Goal: Task Accomplishment & Management: Use online tool/utility

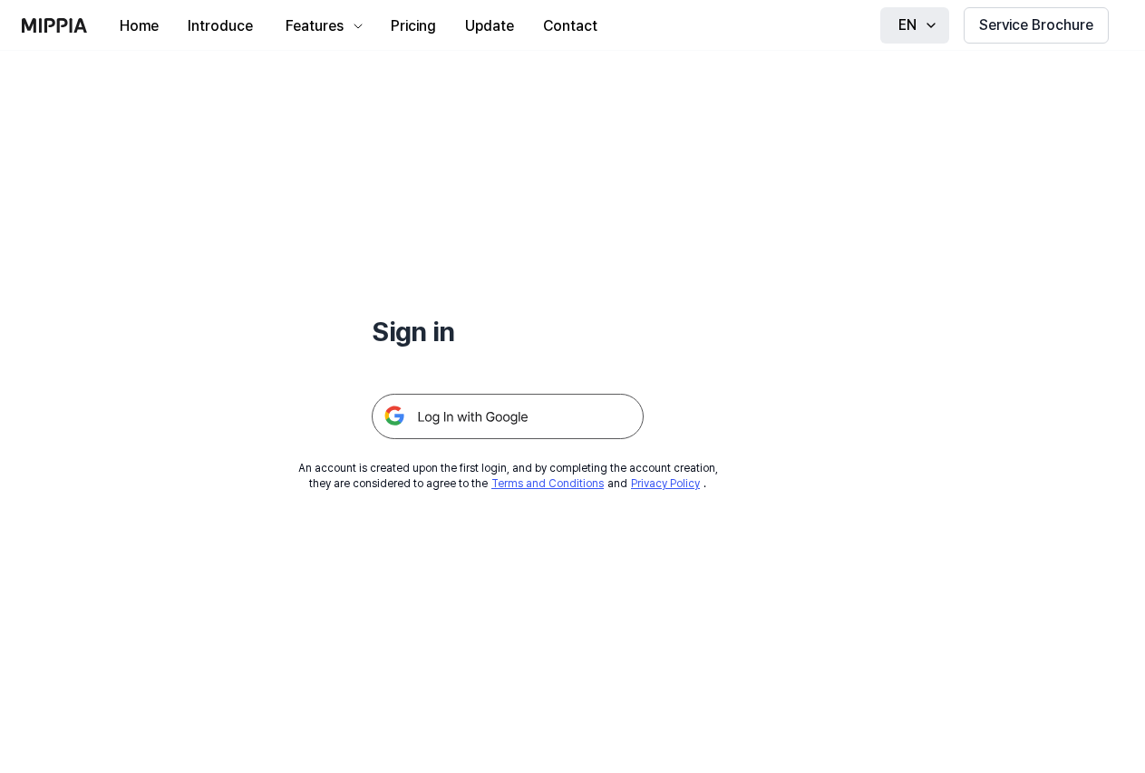
click at [937, 28] on icon "button" at bounding box center [931, 25] width 15 height 15
click at [502, 421] on img at bounding box center [508, 416] width 272 height 45
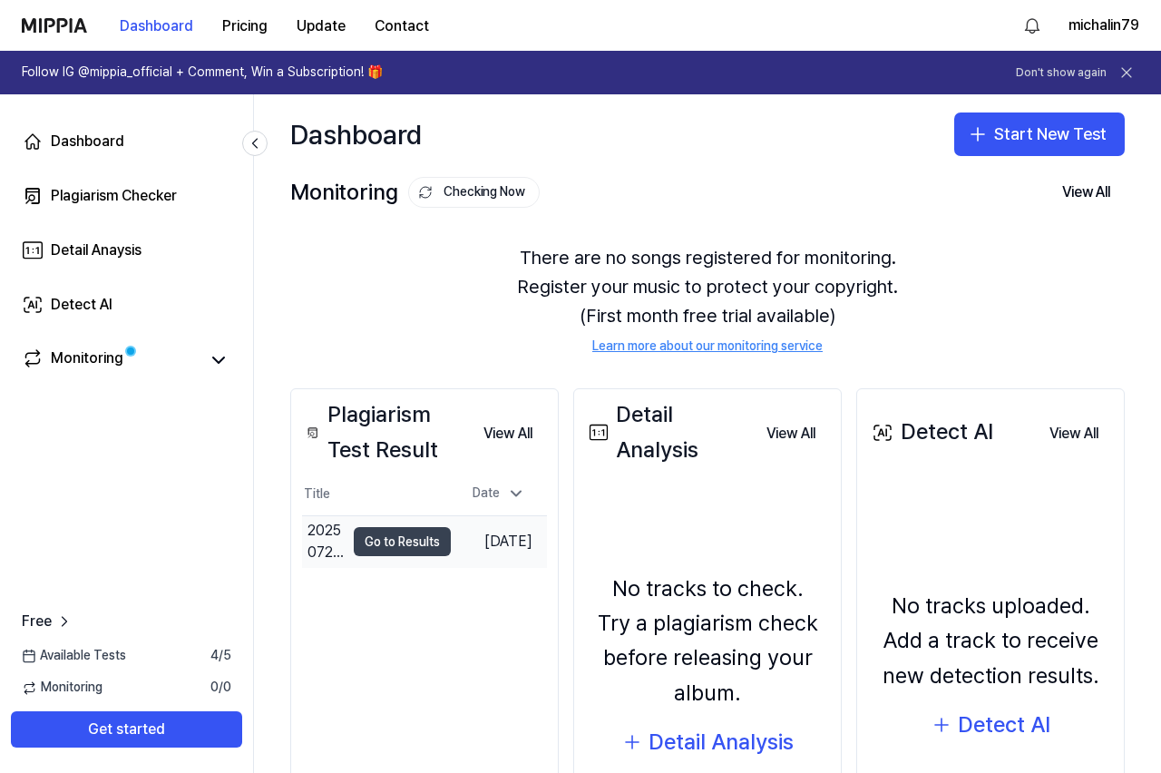
click at [412, 556] on button "Go to Results" at bounding box center [402, 541] width 97 height 29
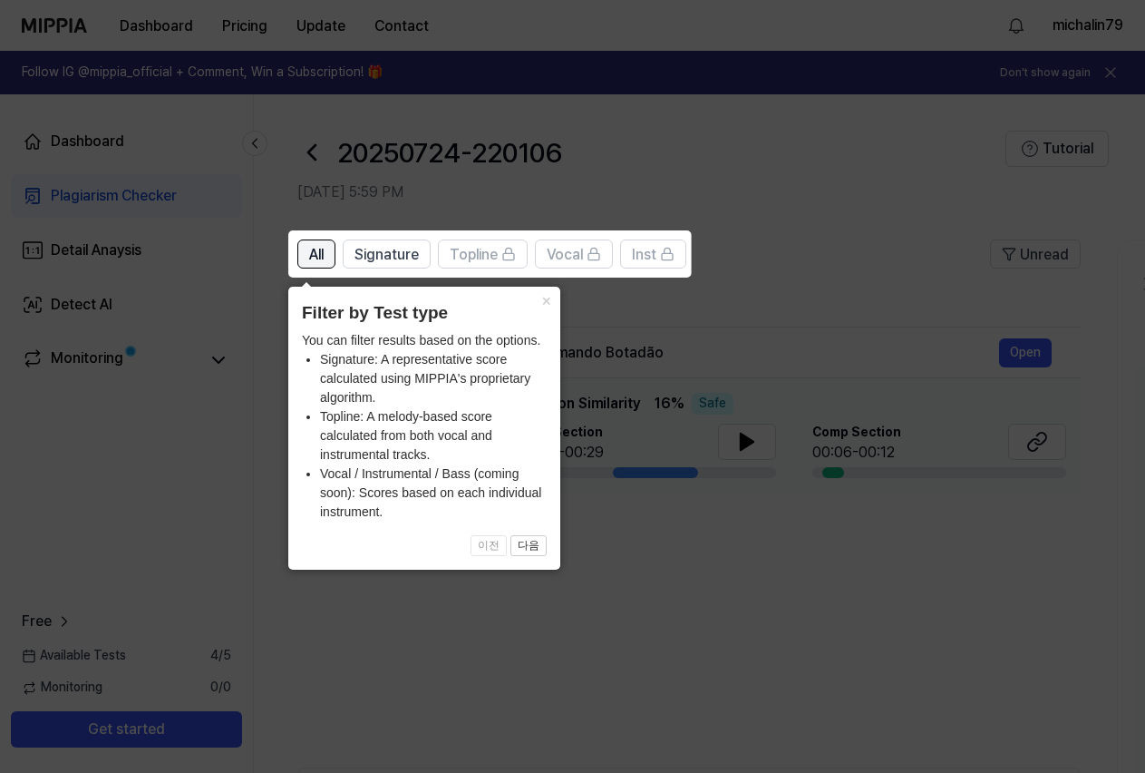
click at [318, 258] on span "All" at bounding box center [316, 255] width 15 height 22
click at [543, 299] on button "×" at bounding box center [545, 299] width 29 height 25
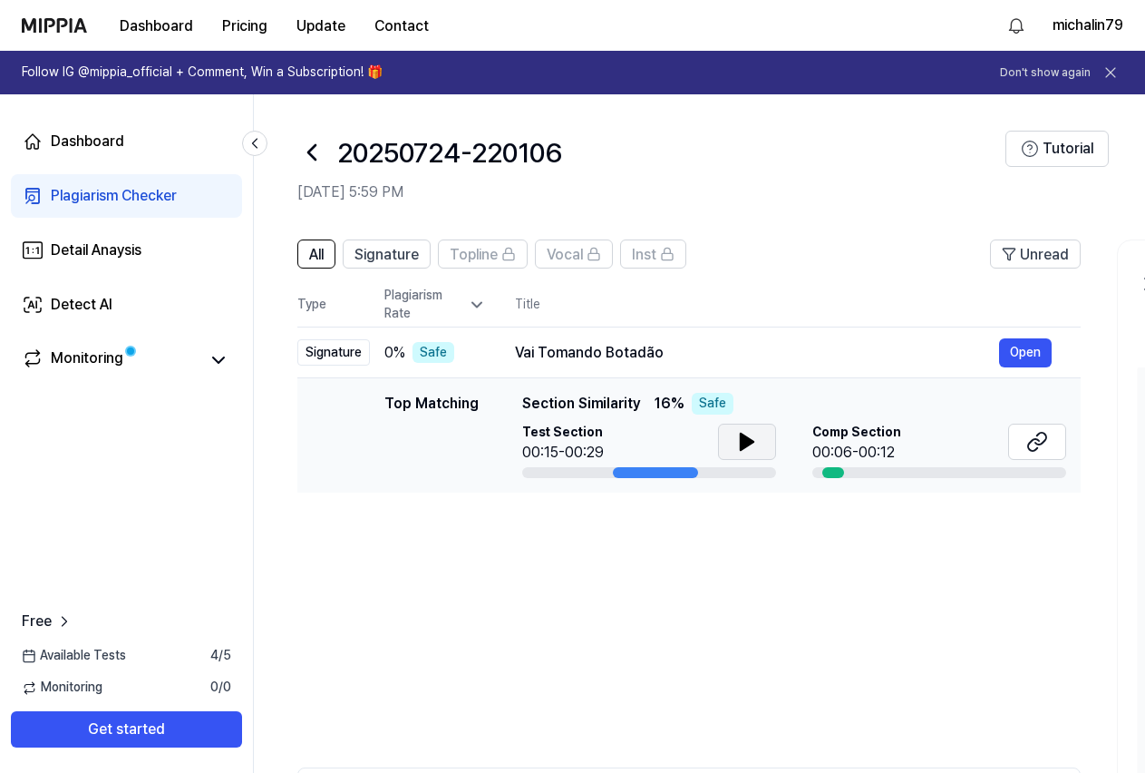
click at [747, 439] on icon at bounding box center [747, 441] width 13 height 16
click at [307, 150] on icon at bounding box center [311, 152] width 29 height 29
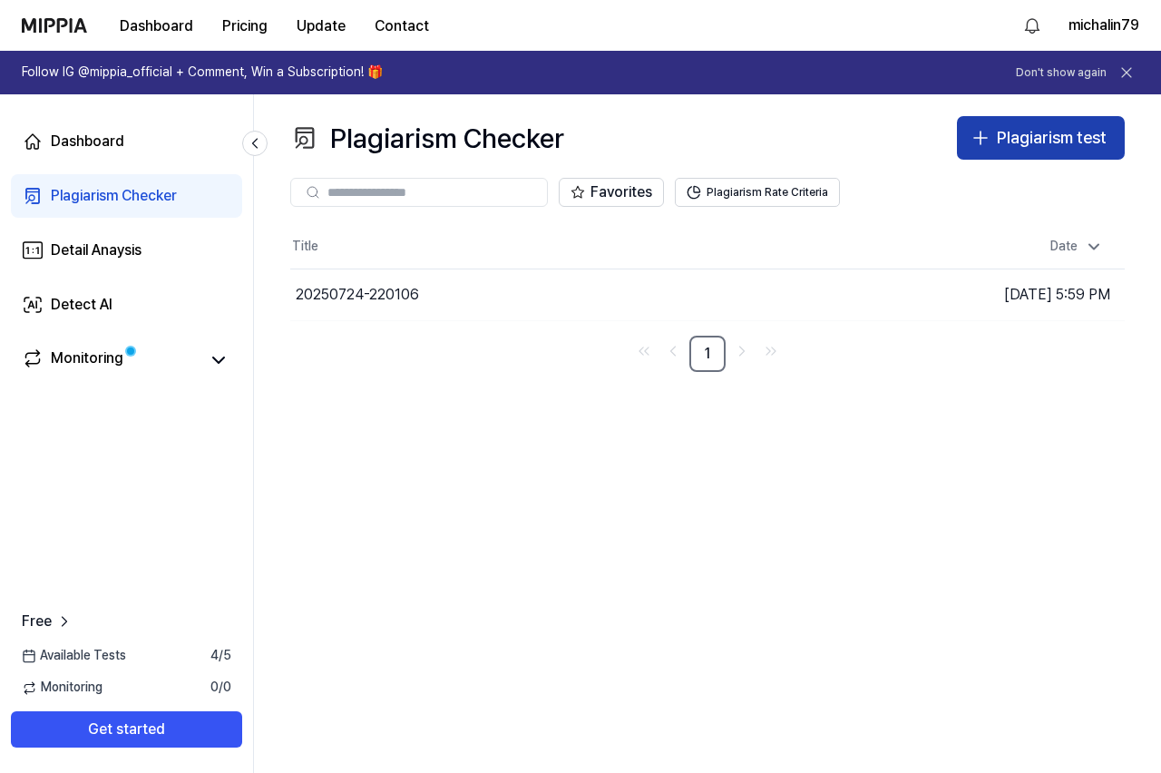
click at [1043, 140] on div "Plagiarism test" at bounding box center [1052, 138] width 110 height 26
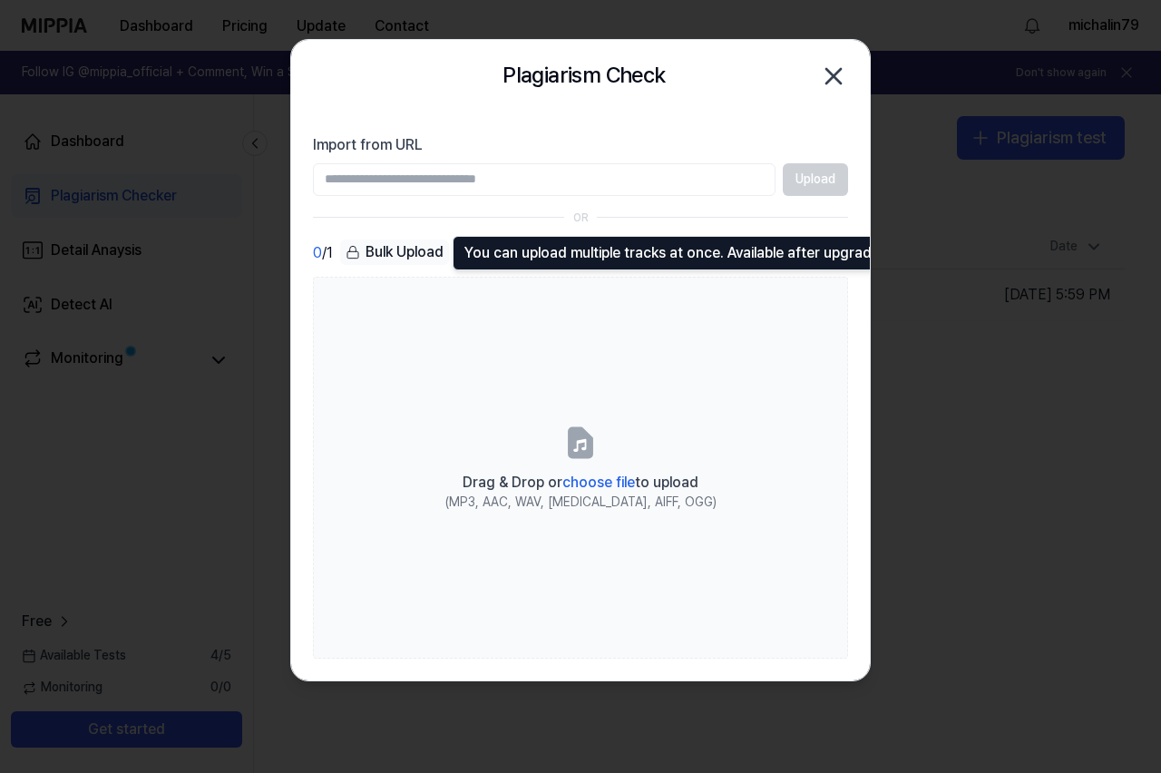
click at [400, 257] on div "Bulk Upload" at bounding box center [394, 251] width 109 height 25
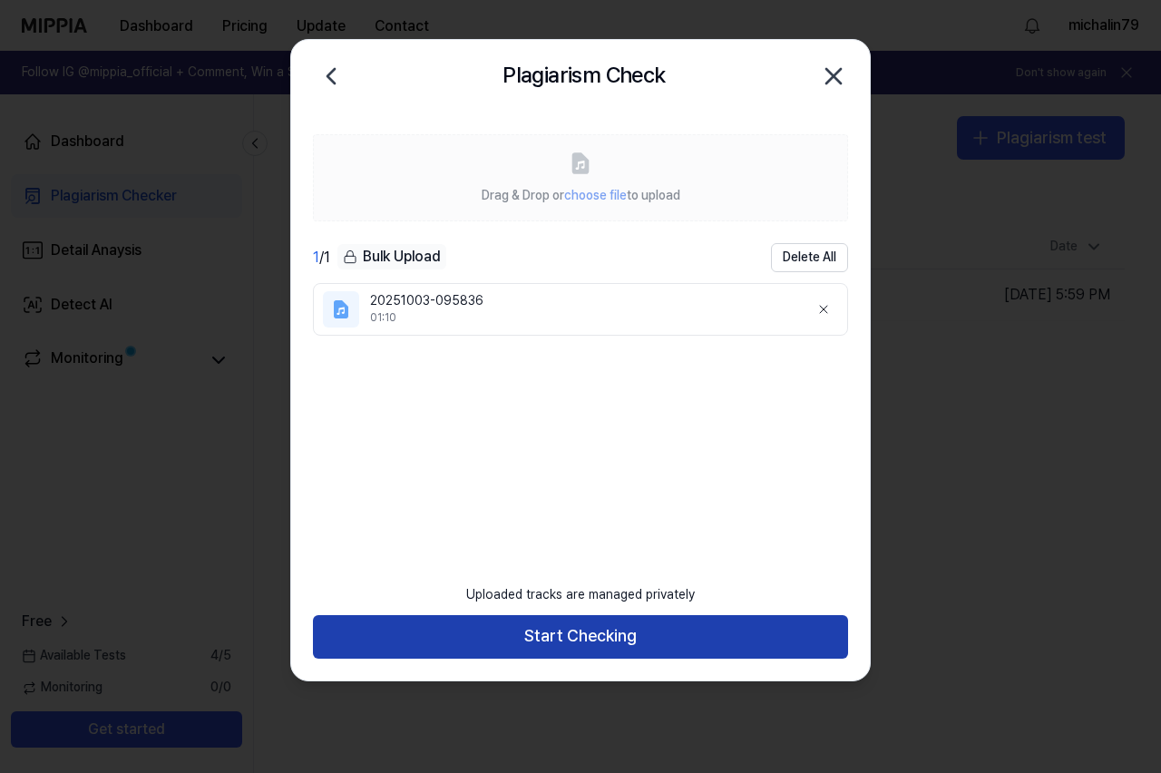
click at [645, 629] on button "Start Checking" at bounding box center [580, 637] width 535 height 44
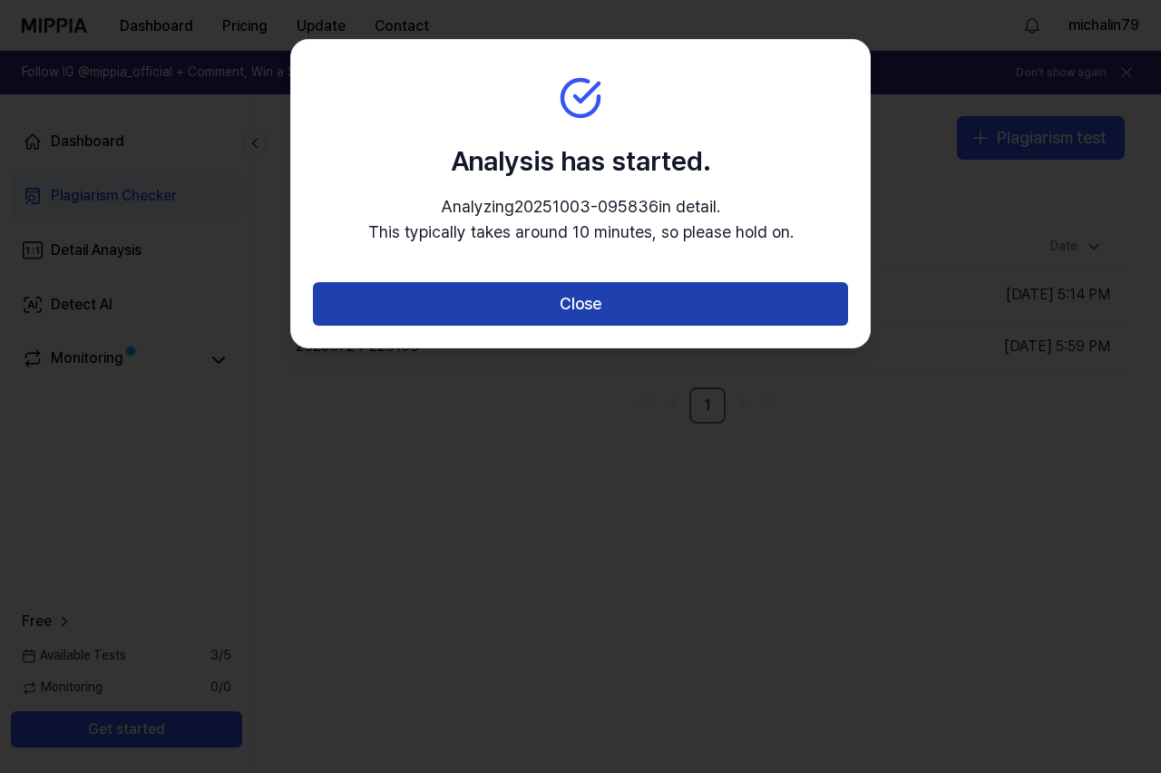
click at [618, 297] on button "Close" at bounding box center [580, 304] width 535 height 44
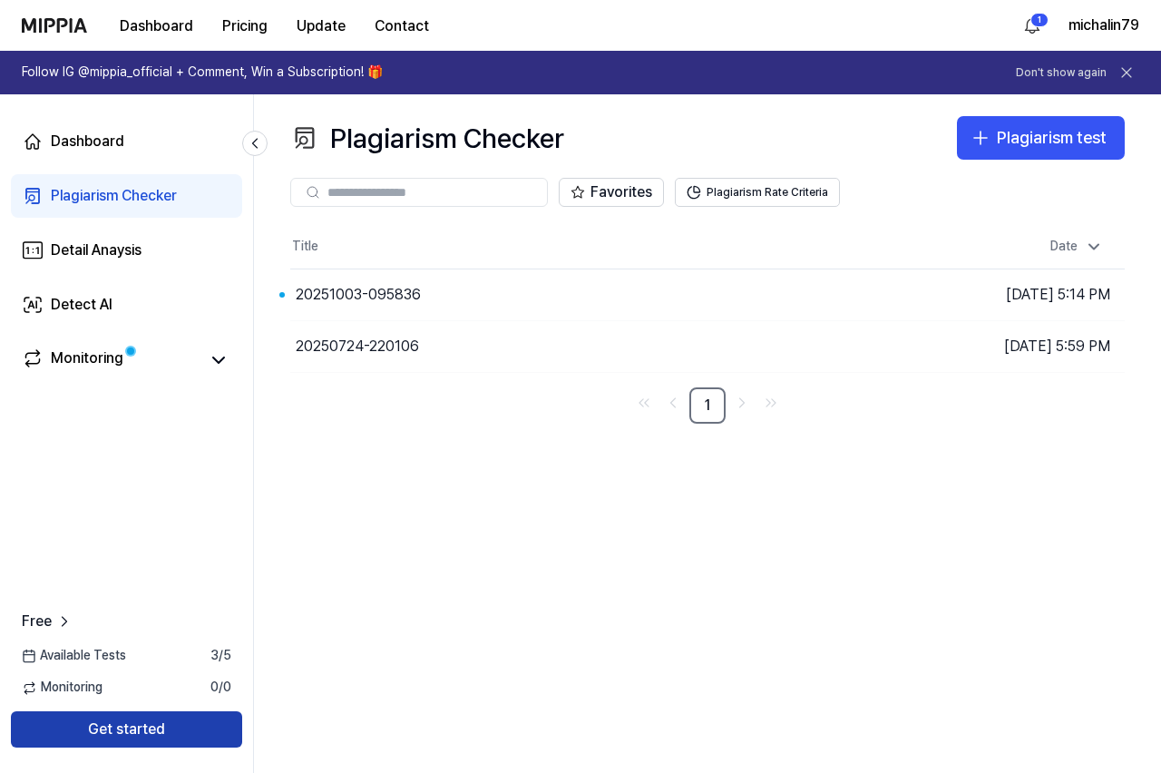
click at [171, 727] on button "Get started" at bounding box center [126, 729] width 231 height 36
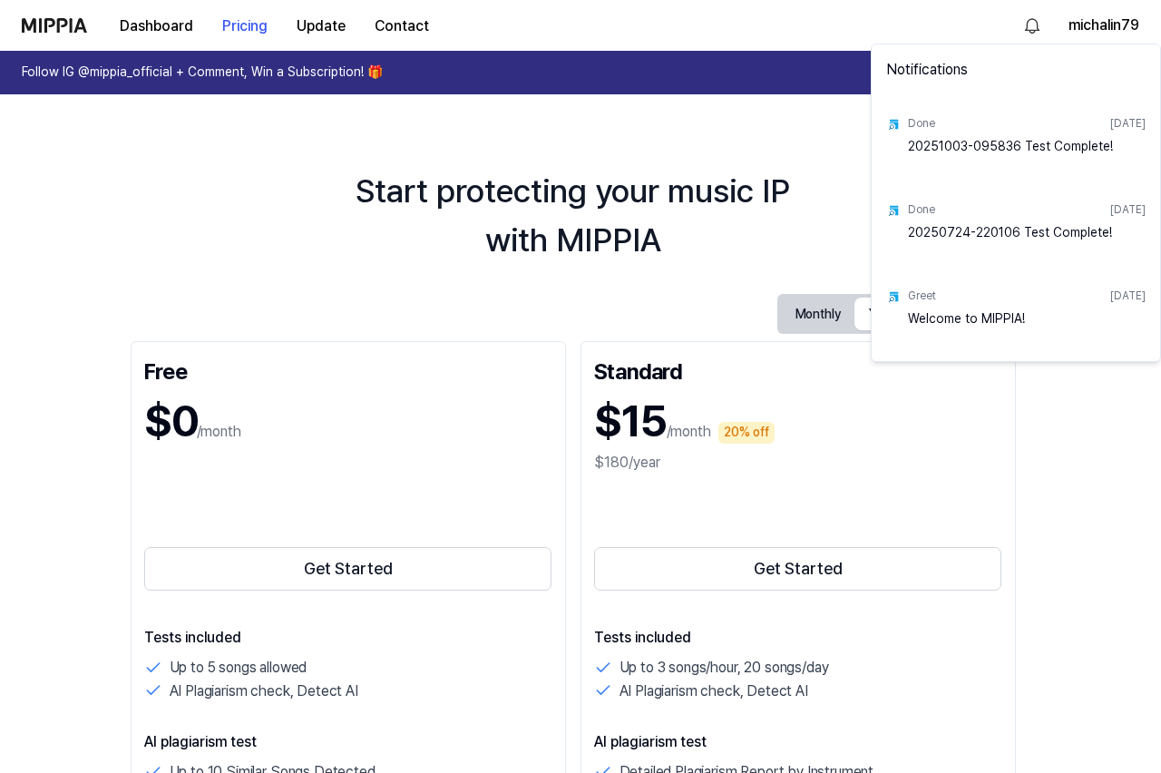
click at [1040, 131] on div "Done [DATE]" at bounding box center [1027, 124] width 238 height 28
click at [1029, 149] on div "20251003-095836 Test Complete!" at bounding box center [1027, 156] width 238 height 36
click at [909, 126] on div "Done" at bounding box center [921, 123] width 27 height 15
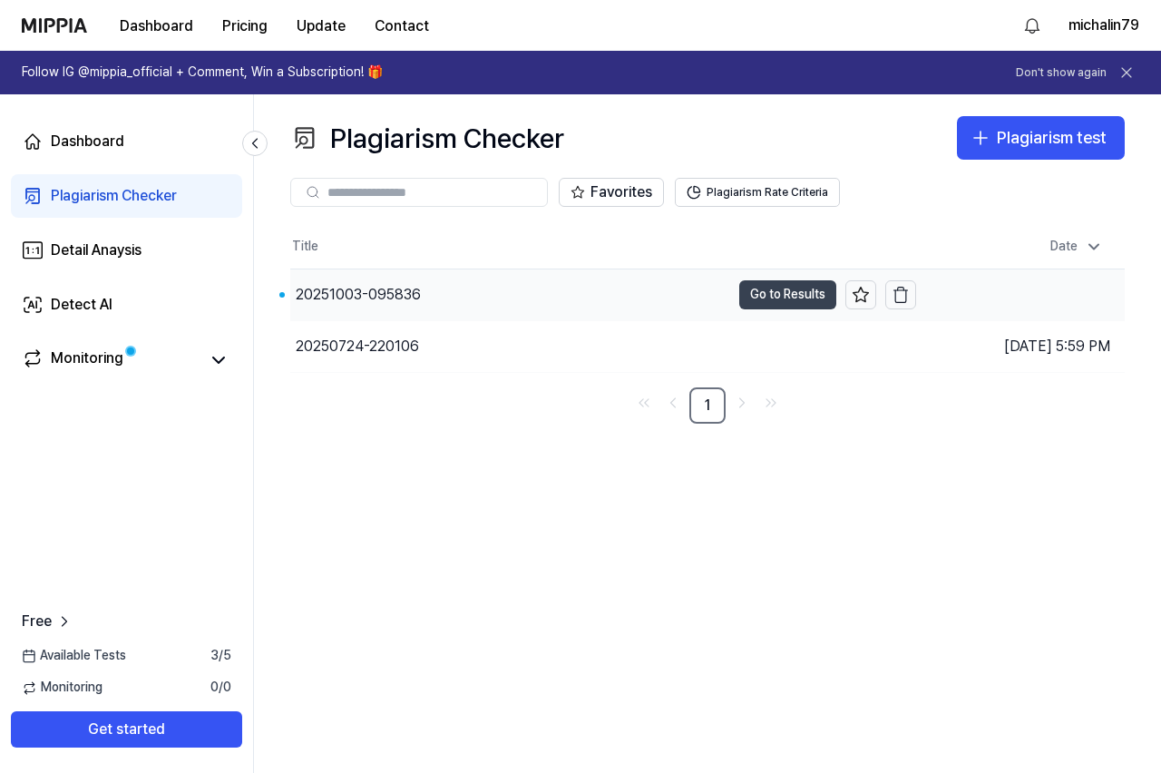
click at [803, 291] on button "Go to Results" at bounding box center [787, 294] width 97 height 29
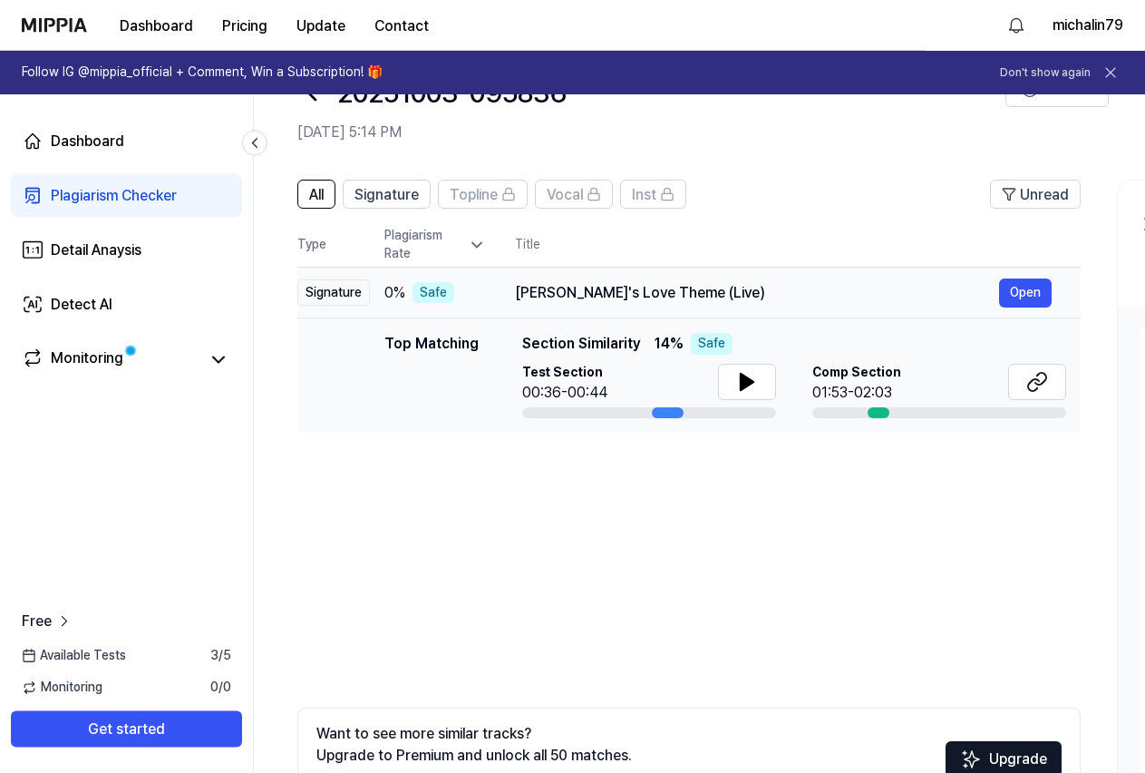
scroll to position [92, 0]
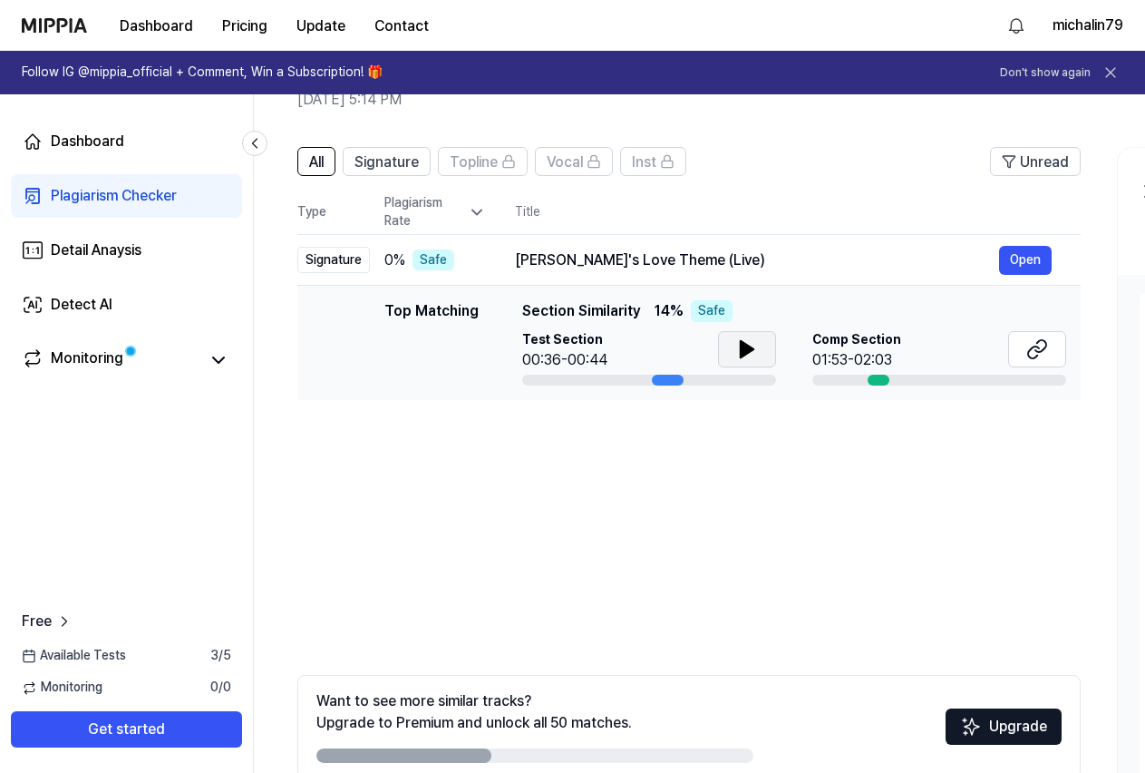
click at [749, 348] on icon at bounding box center [747, 349] width 13 height 16
click at [1031, 348] on icon at bounding box center [1033, 352] width 11 height 12
click at [741, 346] on icon at bounding box center [747, 349] width 13 height 16
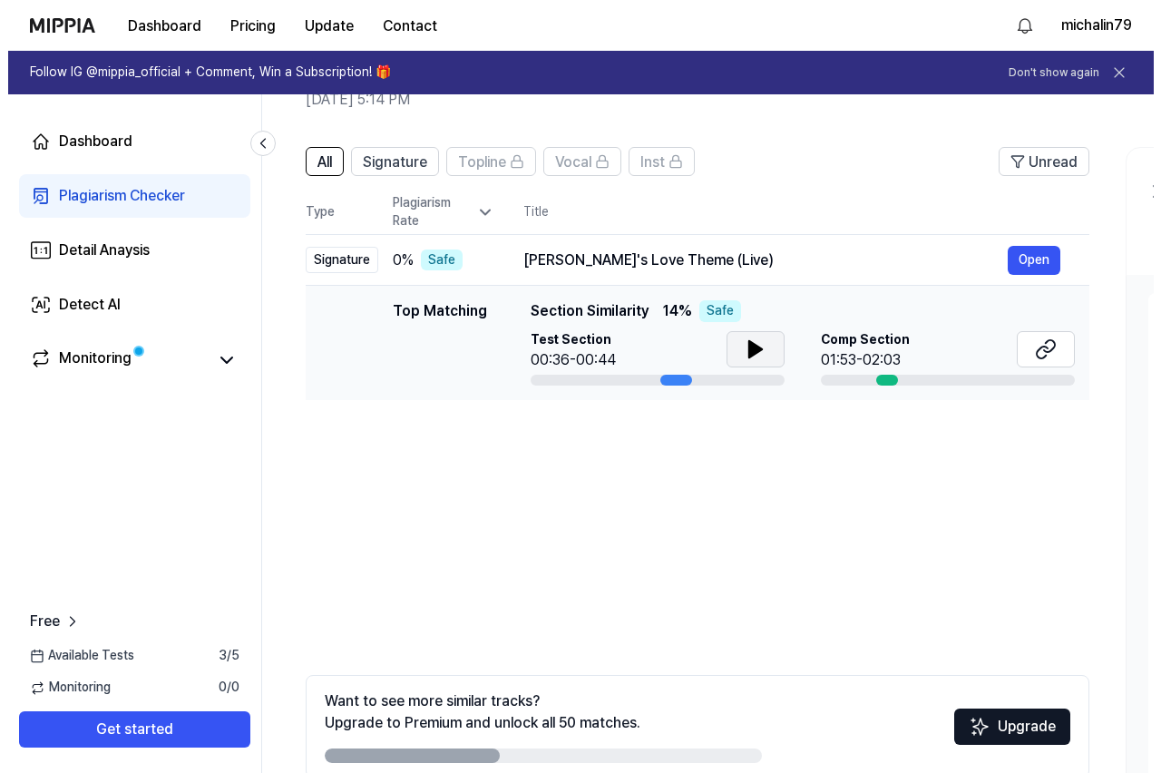
scroll to position [0, 0]
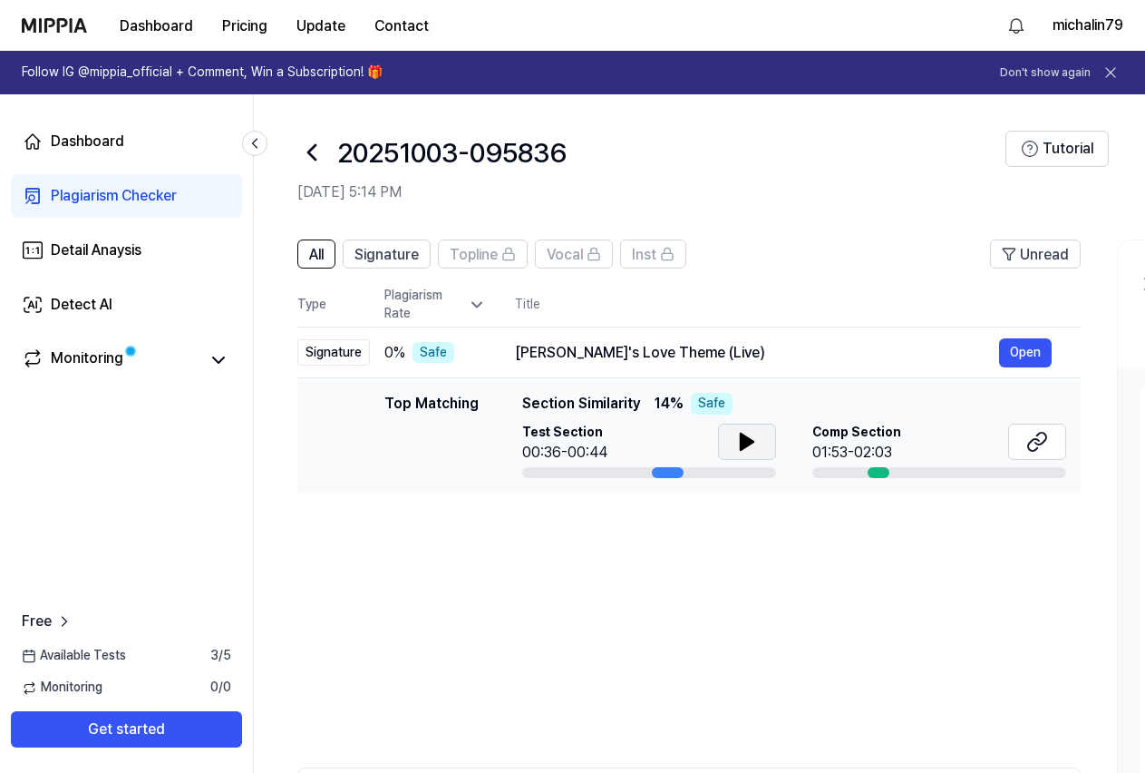
click at [307, 151] on icon at bounding box center [311, 152] width 29 height 29
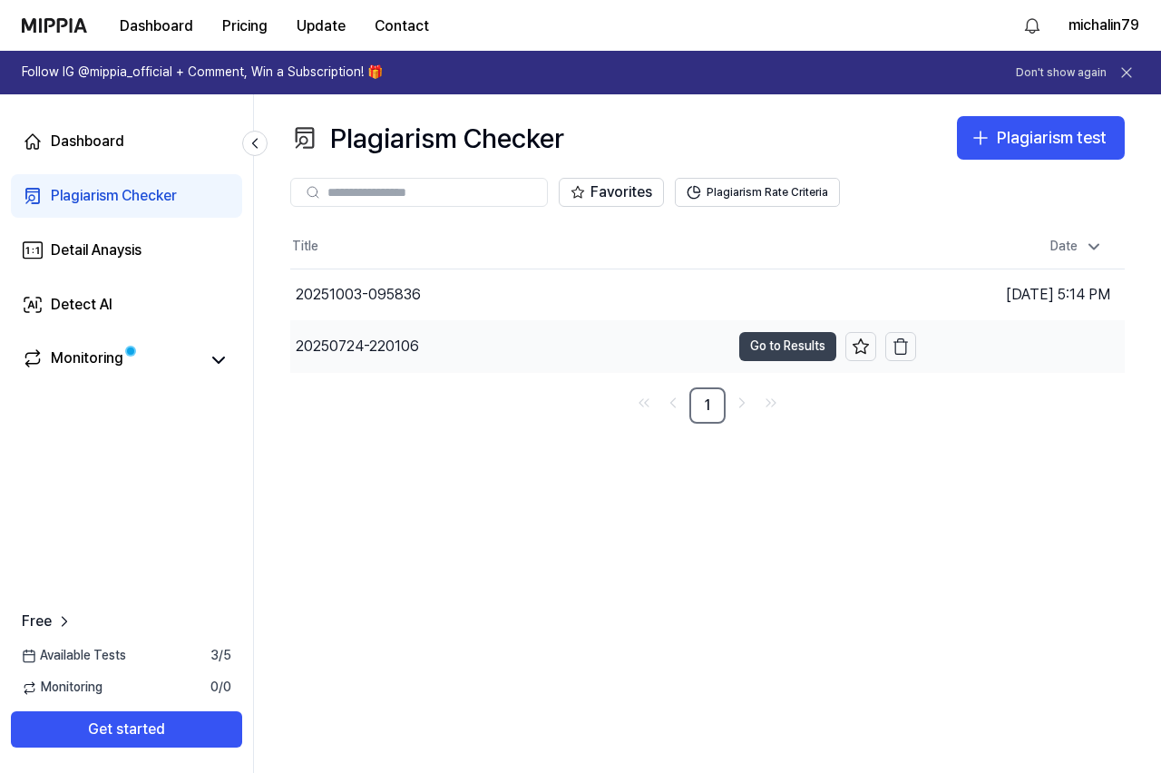
click at [771, 346] on button "Go to Results" at bounding box center [787, 346] width 97 height 29
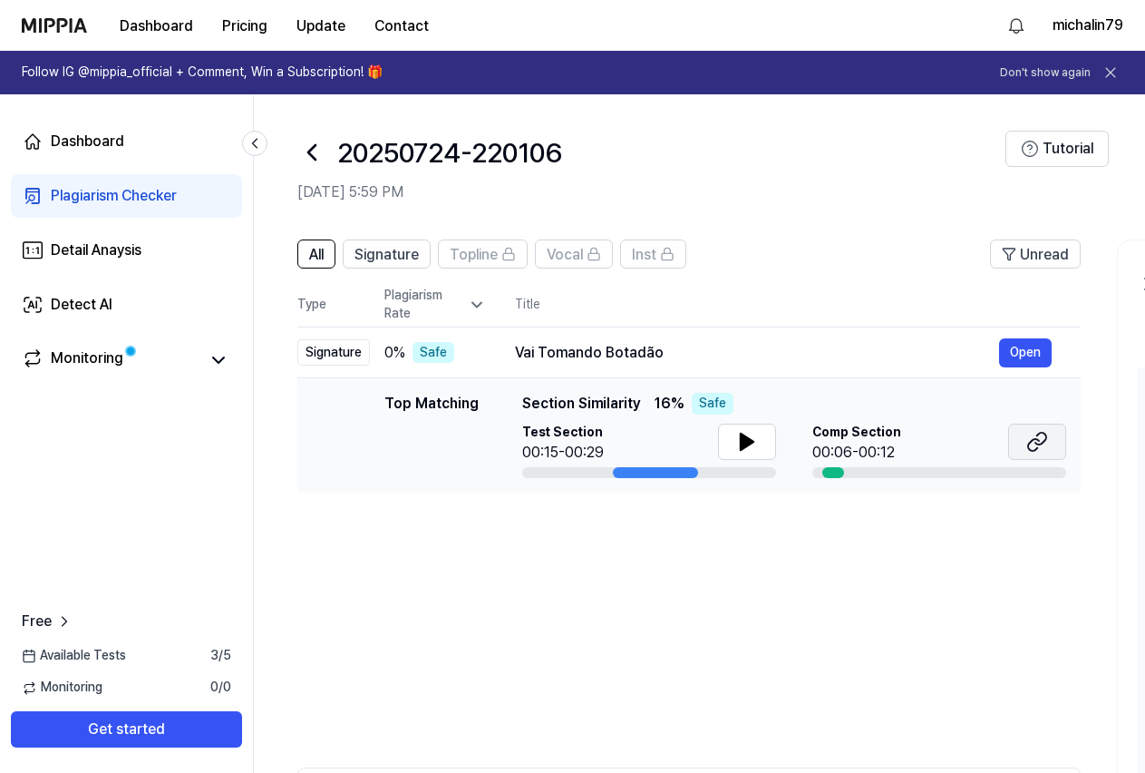
click at [1050, 442] on button at bounding box center [1037, 441] width 58 height 36
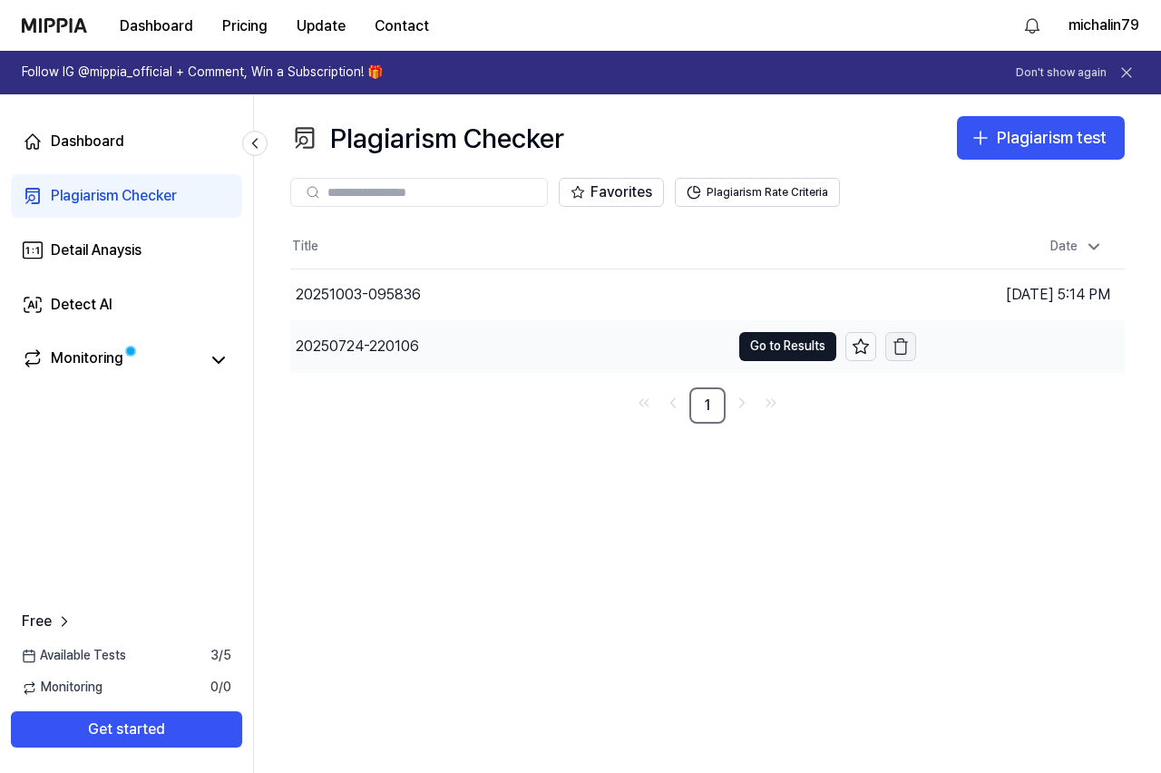
click at [900, 349] on icon "button" at bounding box center [900, 346] width 18 height 18
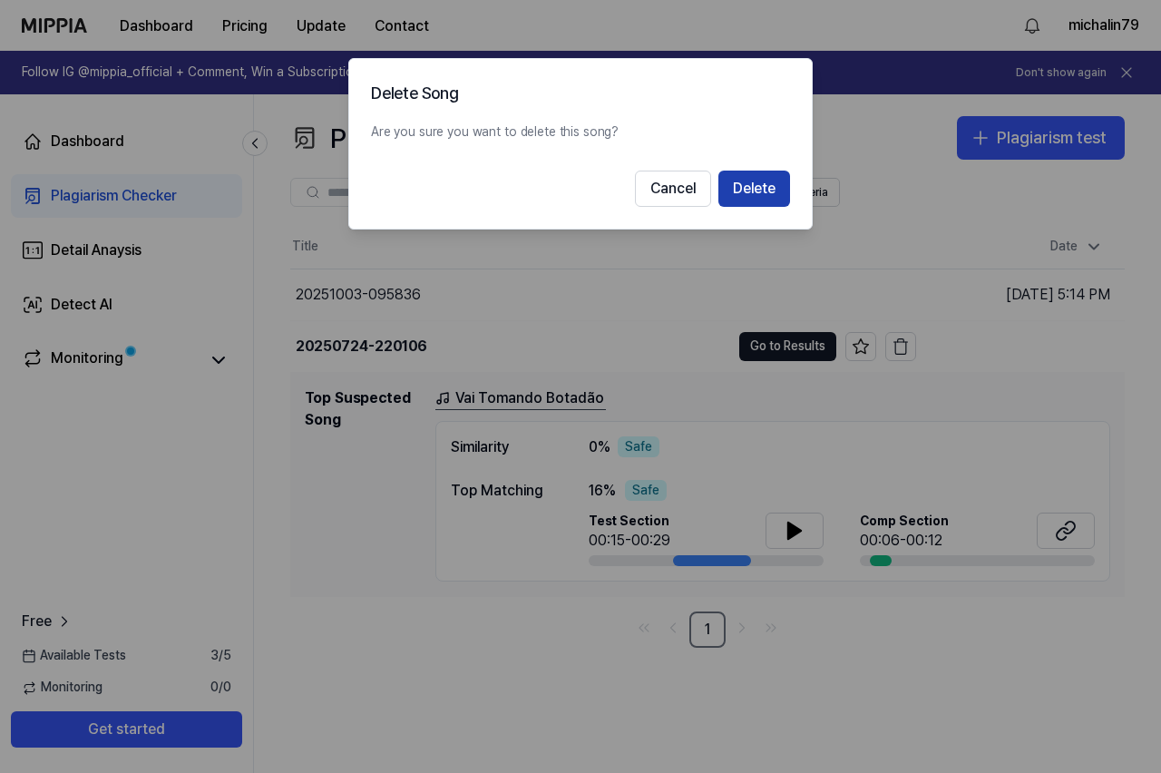
click at [764, 190] on button "Delete" at bounding box center [754, 188] width 72 height 36
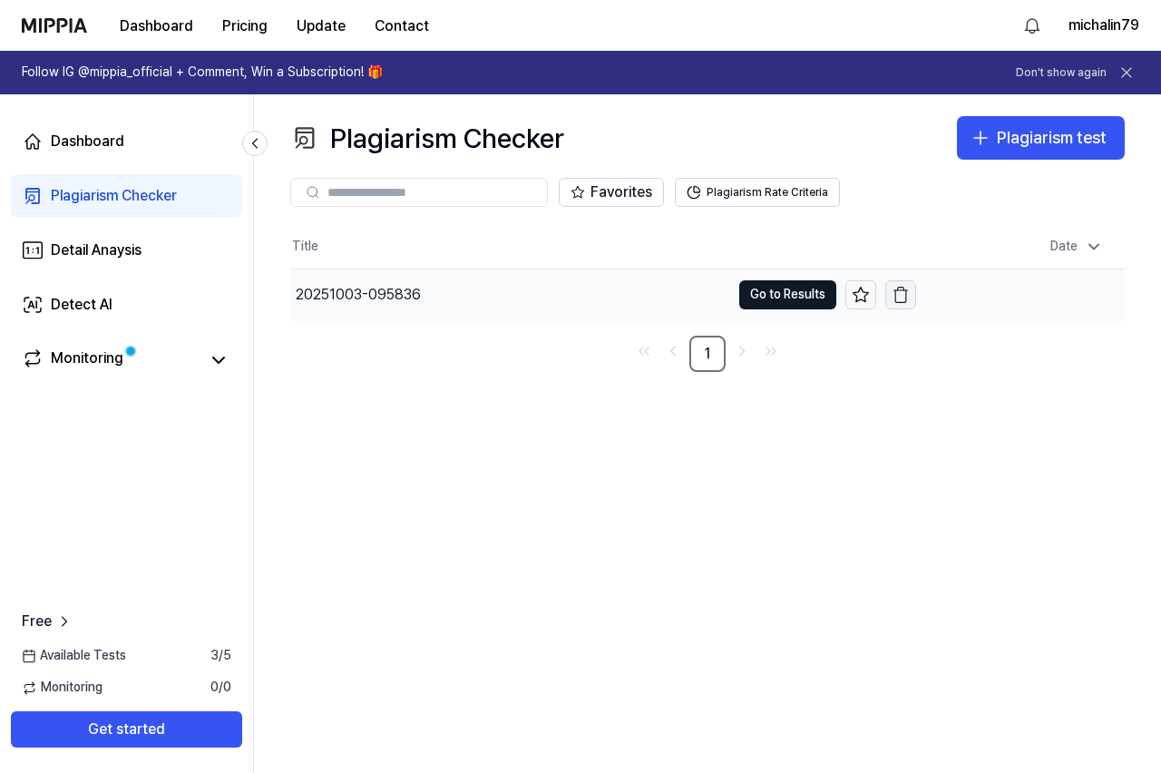
click at [898, 297] on icon "button" at bounding box center [900, 295] width 18 height 18
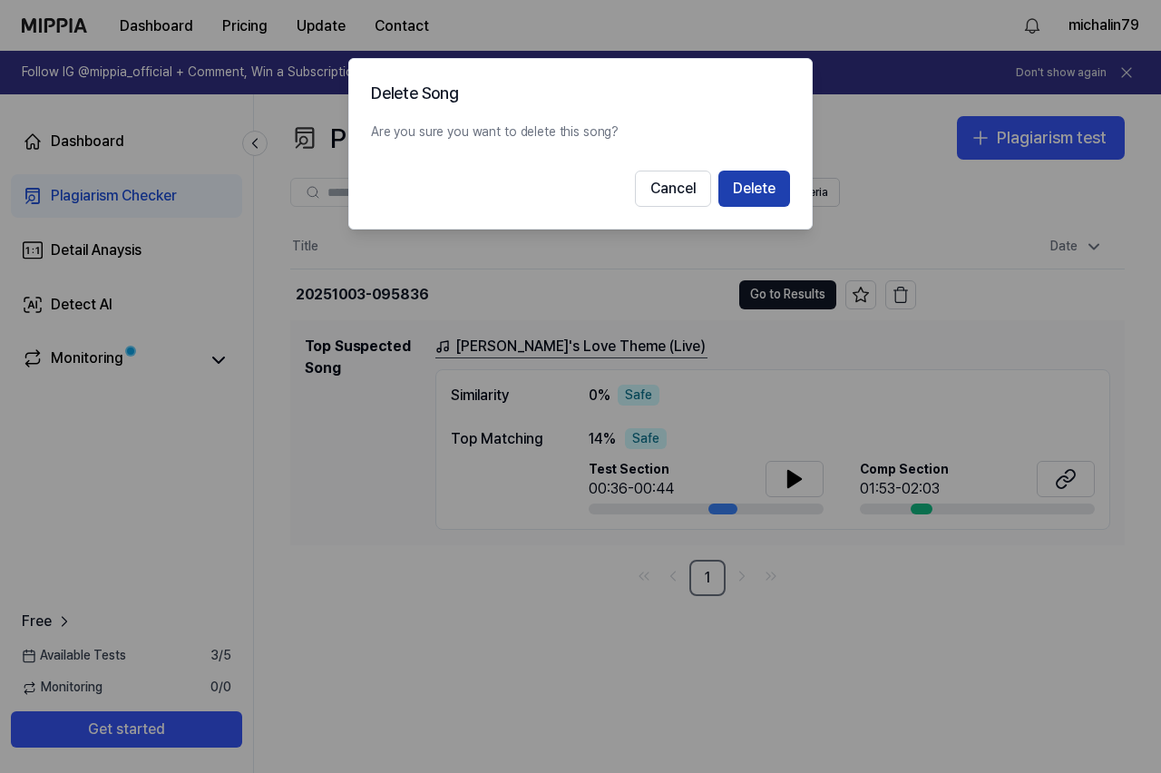
click at [769, 190] on button "Delete" at bounding box center [754, 188] width 72 height 36
